Goal: Browse casually: Explore the website without a specific task or goal

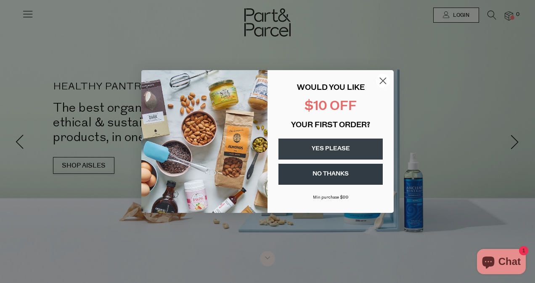
click at [383, 81] on icon "Close dialog" at bounding box center [383, 81] width 6 height 6
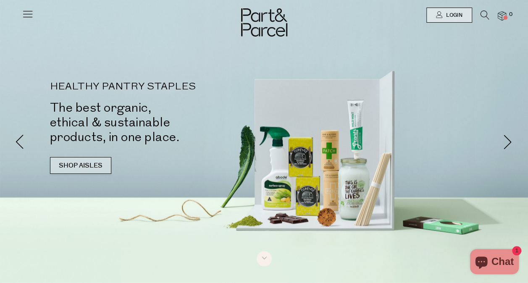
click at [74, 165] on link "SHOP AISLES" at bounding box center [80, 165] width 61 height 17
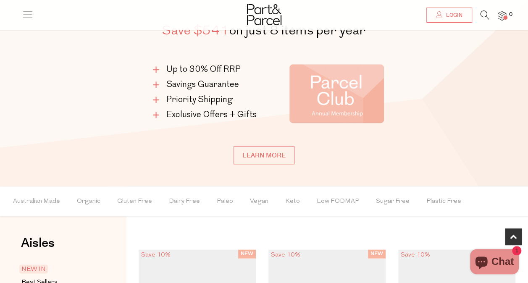
scroll to position [670, 0]
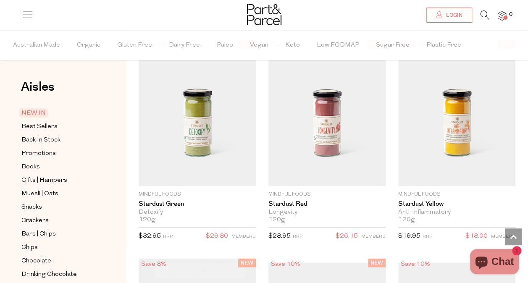
click at [40, 110] on span "NEW IN" at bounding box center [33, 112] width 29 height 9
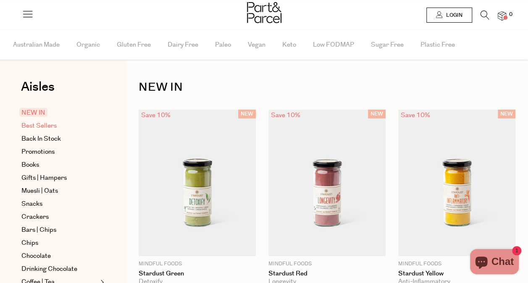
click at [40, 125] on span "Best Sellers" at bounding box center [38, 126] width 35 height 10
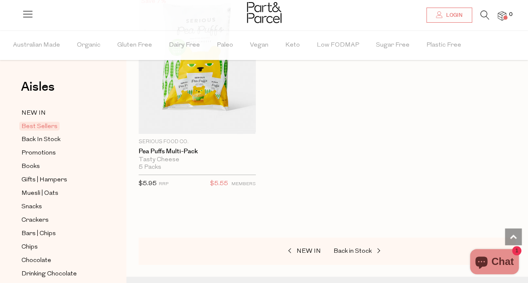
scroll to position [2984, 0]
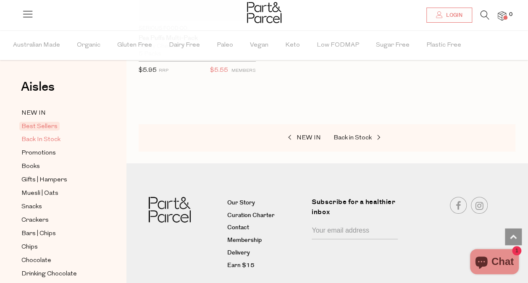
click at [50, 139] on span "Back In Stock" at bounding box center [40, 140] width 39 height 10
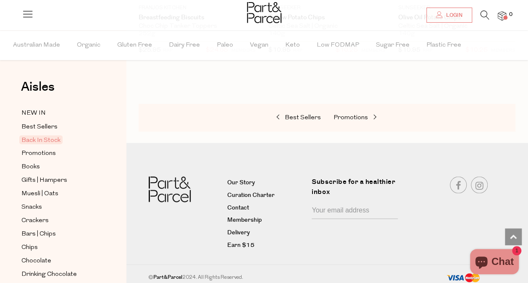
scroll to position [678, 0]
click at [34, 204] on span "Snacks" at bounding box center [31, 207] width 21 height 10
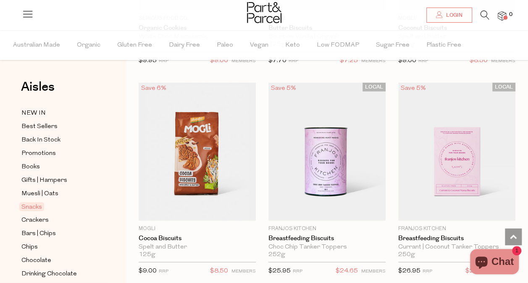
scroll to position [2606, 0]
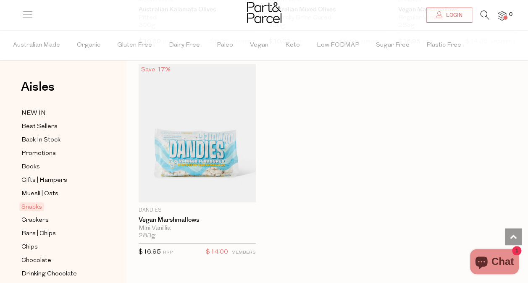
scroll to position [4792, 0]
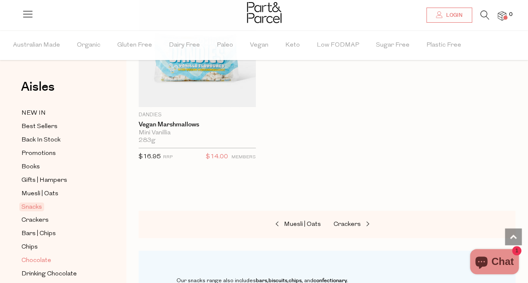
click at [37, 256] on span "Chocolate" at bounding box center [36, 261] width 30 height 10
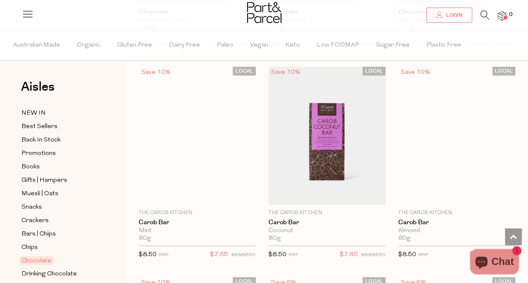
scroll to position [3026, 0]
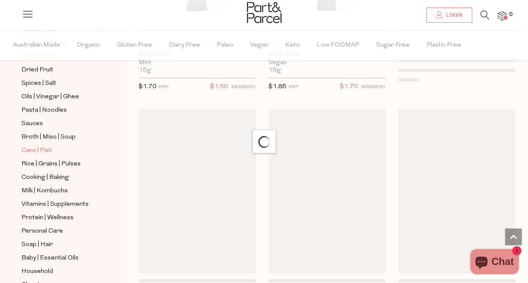
scroll to position [210, 0]
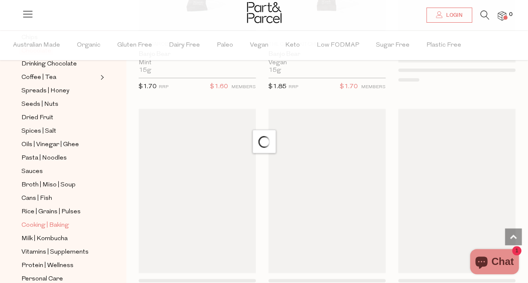
click at [64, 221] on span "Cooking | Baking" at bounding box center [44, 226] width 47 height 10
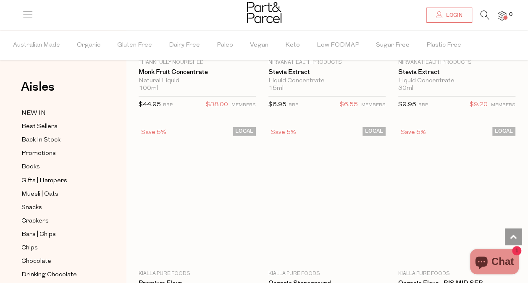
scroll to position [3783, 0]
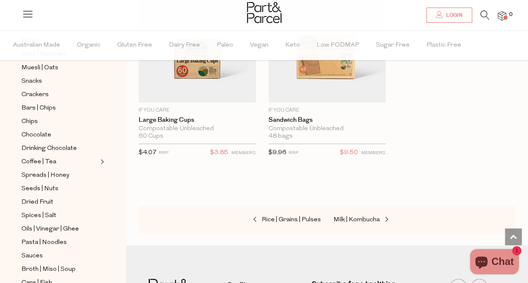
scroll to position [210, 0]
